Goal: Complete application form

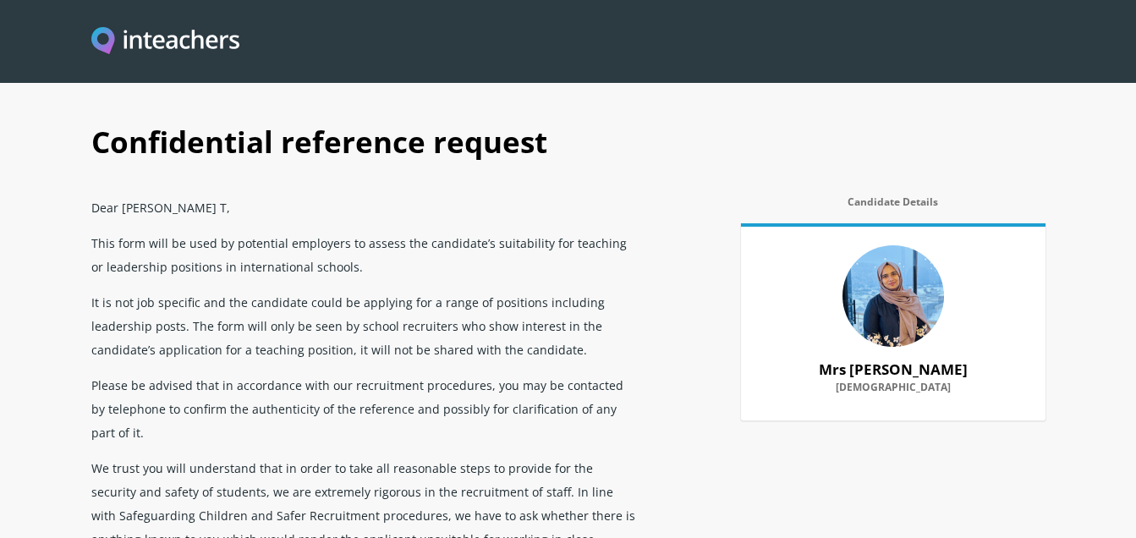
scroll to position [85, 0]
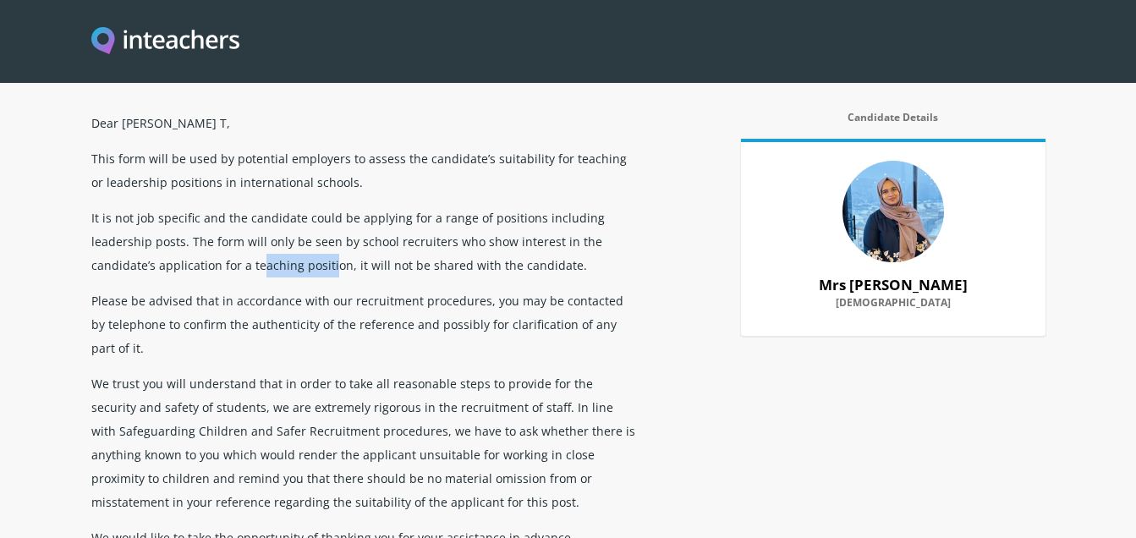
drag, startPoint x: 328, startPoint y: 263, endPoint x: 257, endPoint y: 260, distance: 71.1
click at [257, 260] on p "It is not job specific and the candidate could be applying for a range of posit…" at bounding box center [365, 241] width 548 height 83
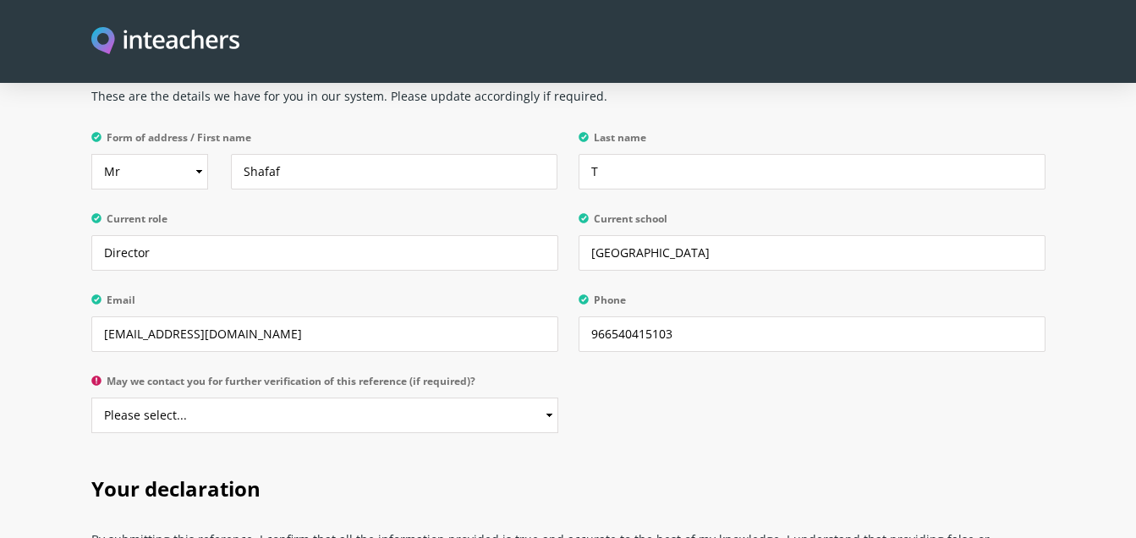
scroll to position [3298, 0]
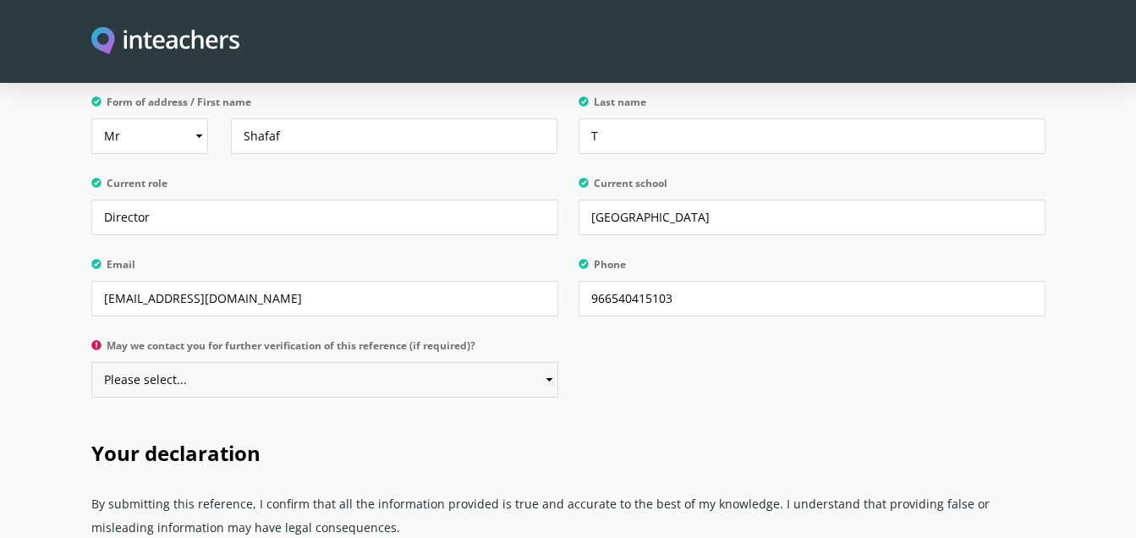
click at [539, 362] on select "Please select... Yes No" at bounding box center [324, 380] width 467 height 36
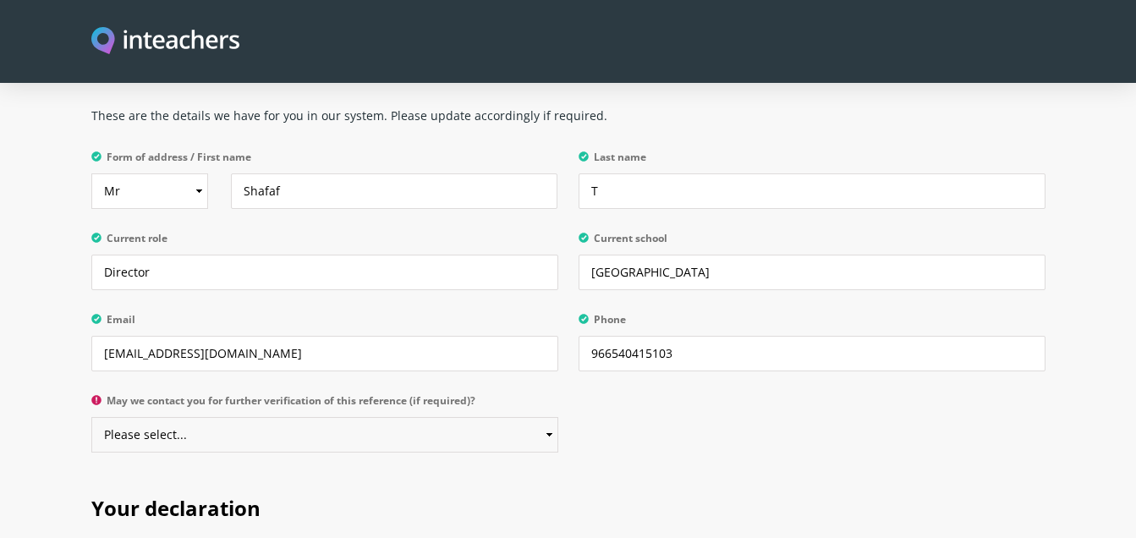
scroll to position [3206, 0]
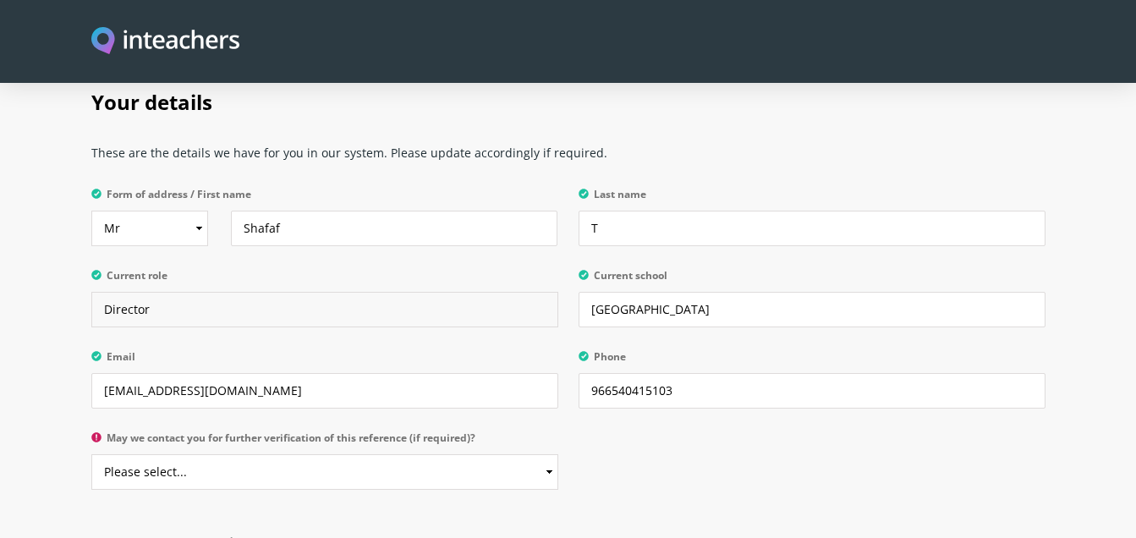
drag, startPoint x: 169, startPoint y: 277, endPoint x: 160, endPoint y: 272, distance: 10.6
click at [160, 292] on input "Director" at bounding box center [324, 310] width 467 height 36
drag, startPoint x: 160, startPoint y: 269, endPoint x: 66, endPoint y: 244, distance: 97.2
click at [73, 249] on section "Your details These are the details we have for you in our system. Please update…" at bounding box center [568, 284] width 1136 height 443
type input "G"
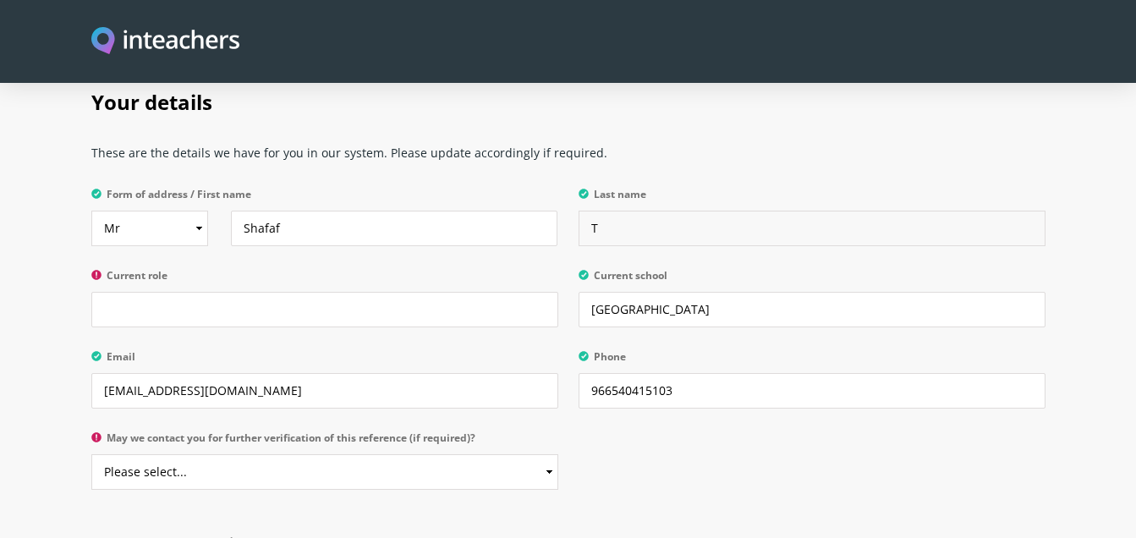
click at [609, 211] on input "T" at bounding box center [811, 229] width 467 height 36
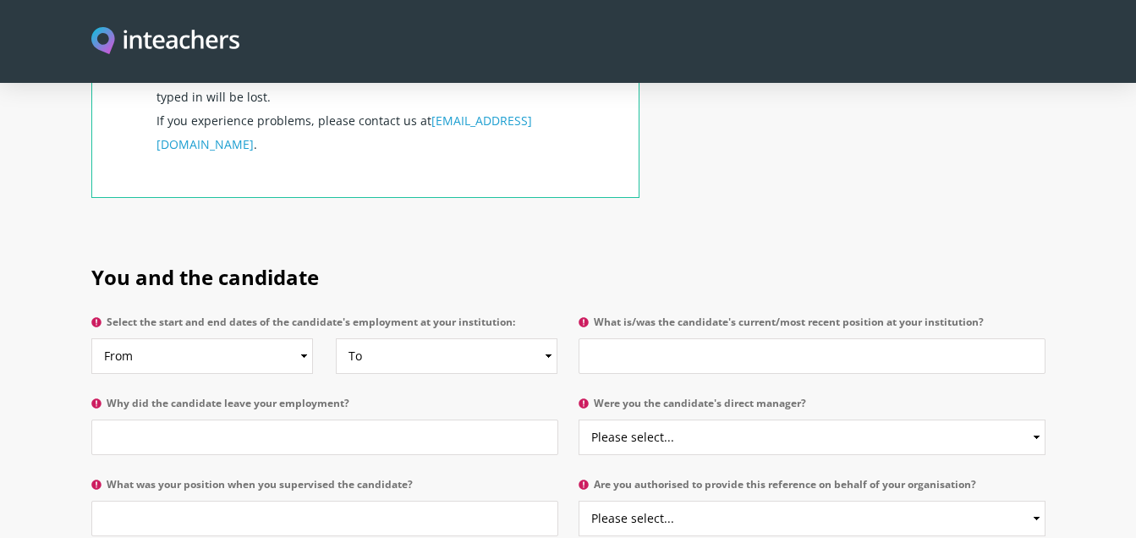
scroll to position [761, 0]
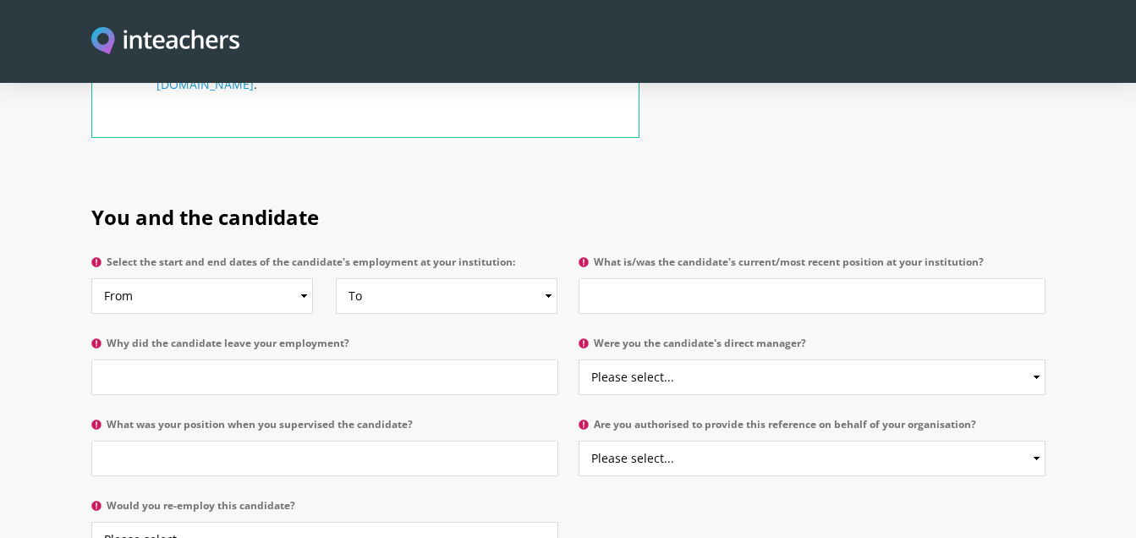
type input "Patterkadavan"
click at [743, 359] on select "Please select... Yes No" at bounding box center [811, 377] width 467 height 36
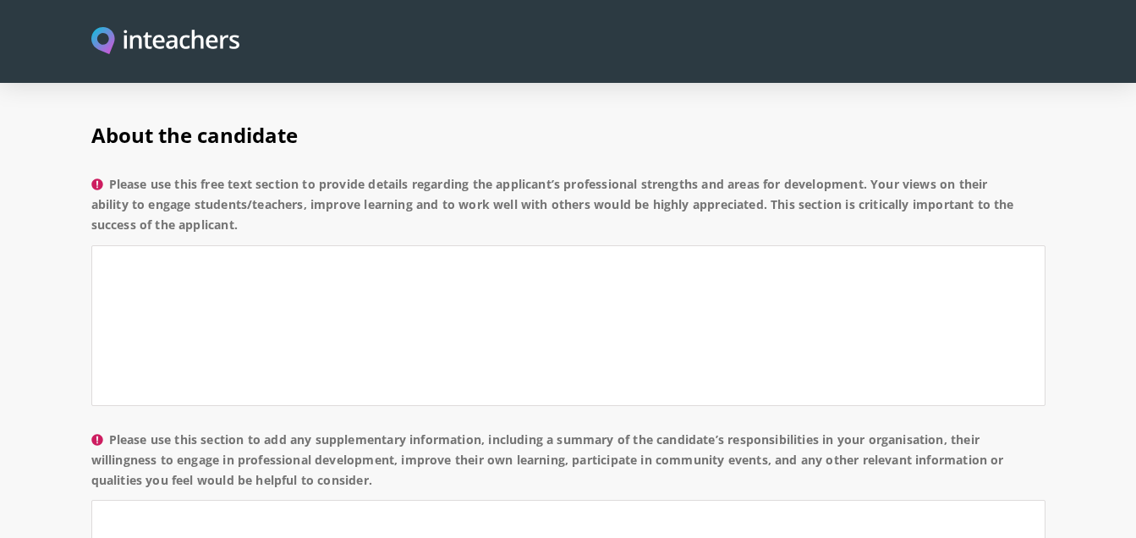
scroll to position [1268, 0]
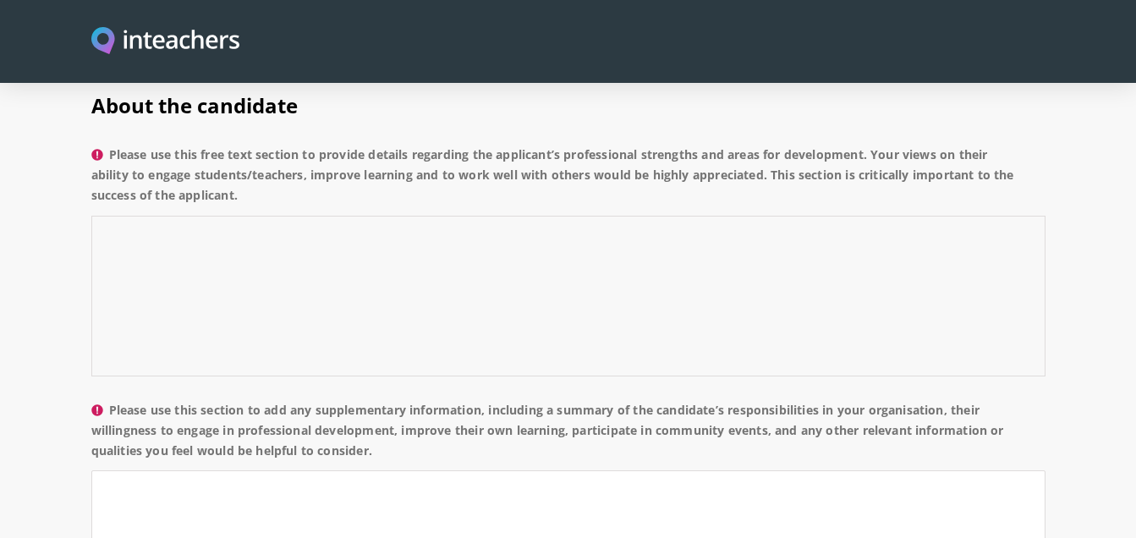
click at [431, 233] on textarea "Please use this free text section to provide details regarding the applicant’s …" at bounding box center [568, 296] width 954 height 161
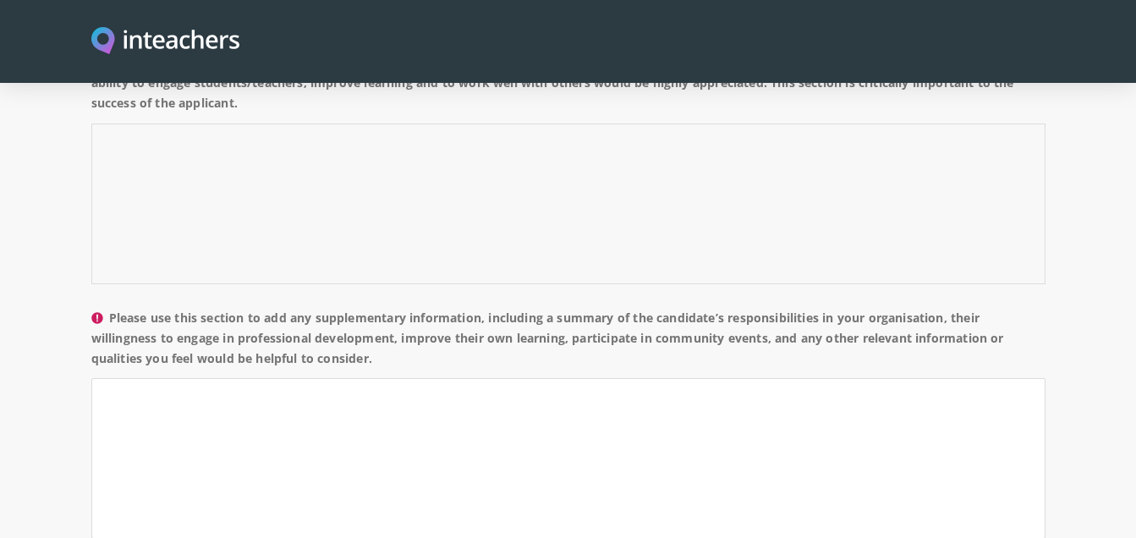
scroll to position [1607, 0]
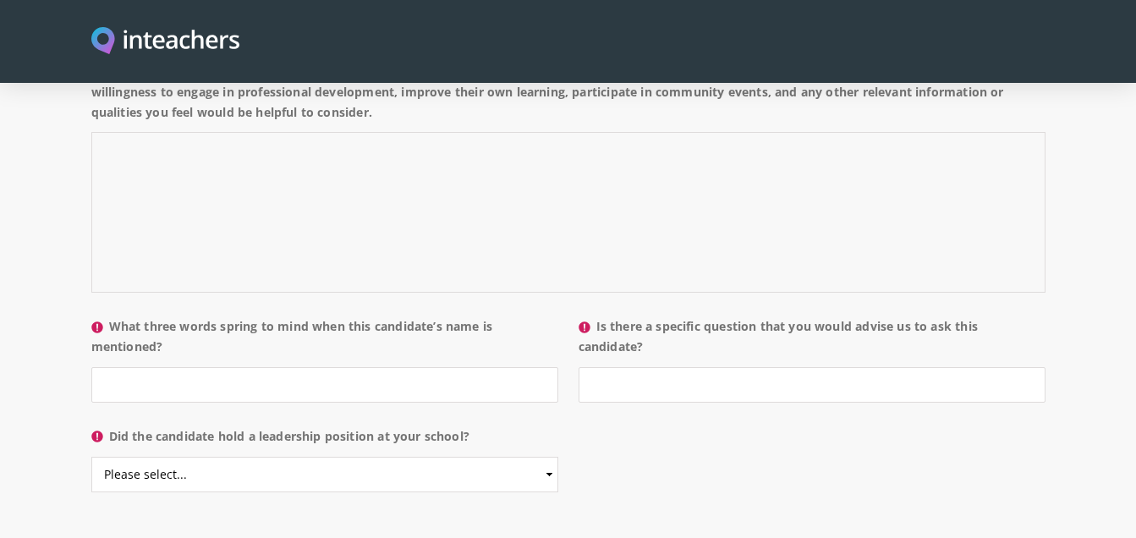
click at [453, 227] on textarea "Please use this section to add any supplementary information, including a summa…" at bounding box center [568, 212] width 954 height 161
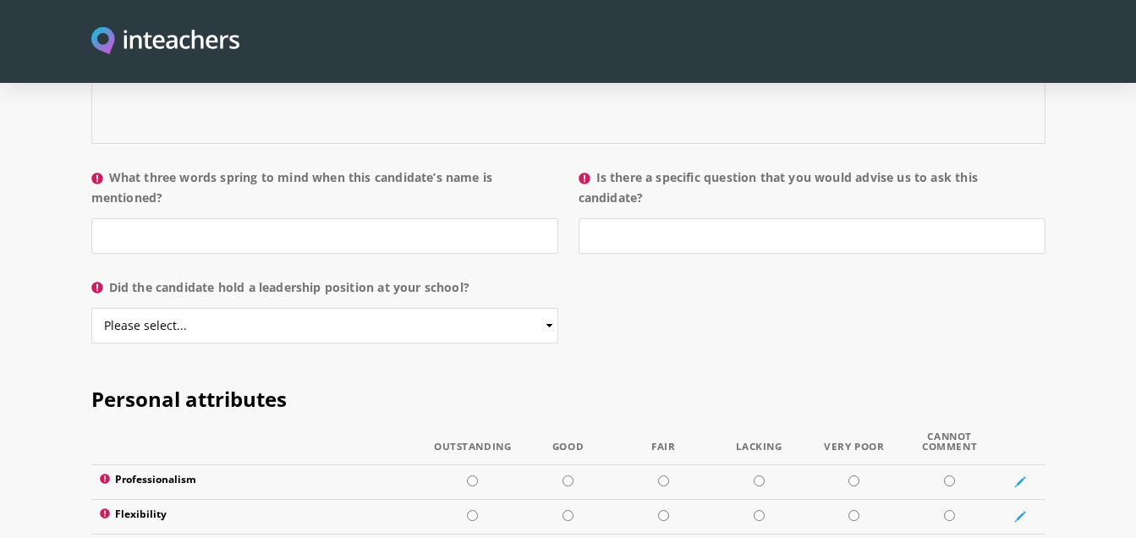
scroll to position [1092, 0]
